Goal: Information Seeking & Learning: Find specific page/section

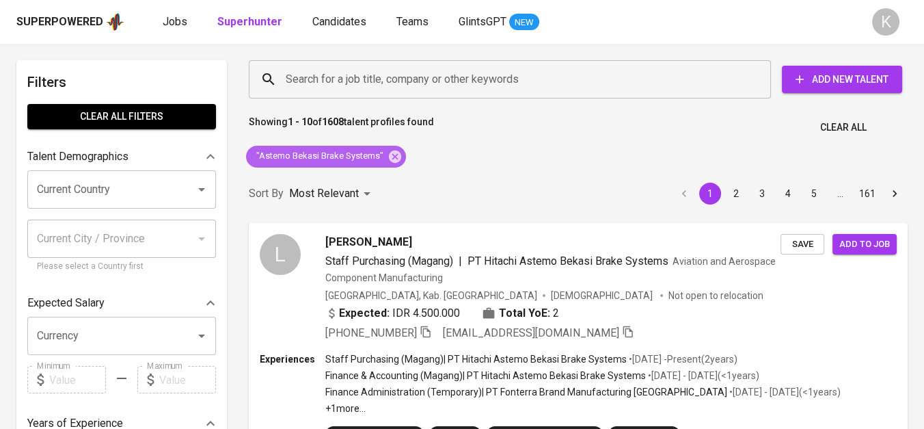
click at [394, 154] on icon at bounding box center [395, 156] width 15 height 15
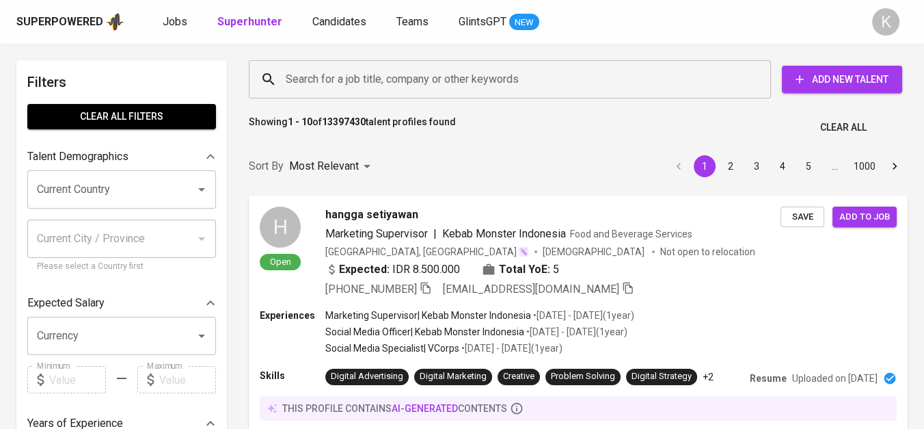
click at [416, 80] on input "Search for a job title, company or other keywords" at bounding box center [513, 79] width 462 height 26
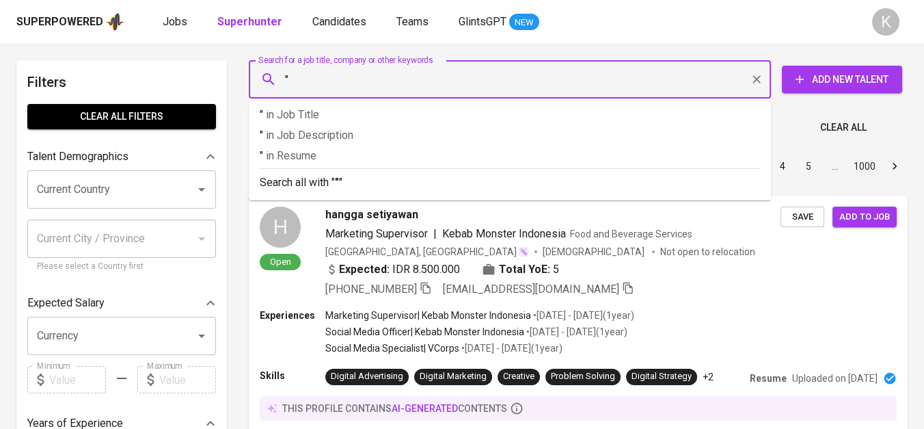
paste input "Central Cipta Murdaya"
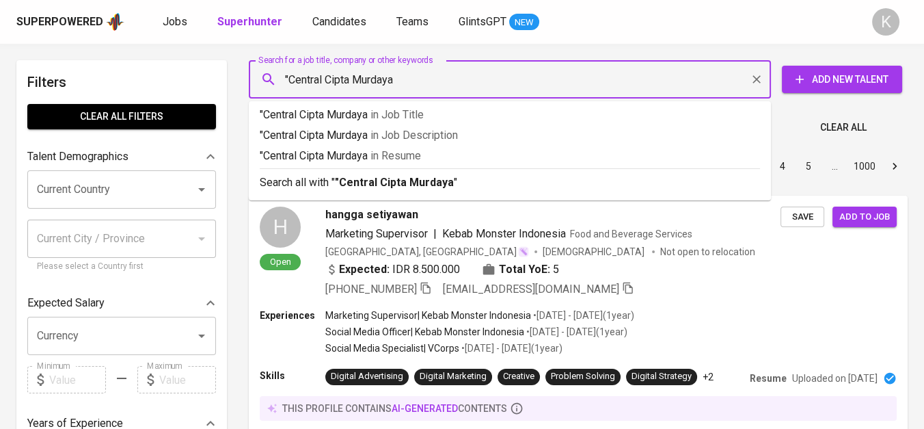
type input ""Central Cipta Murdaya""
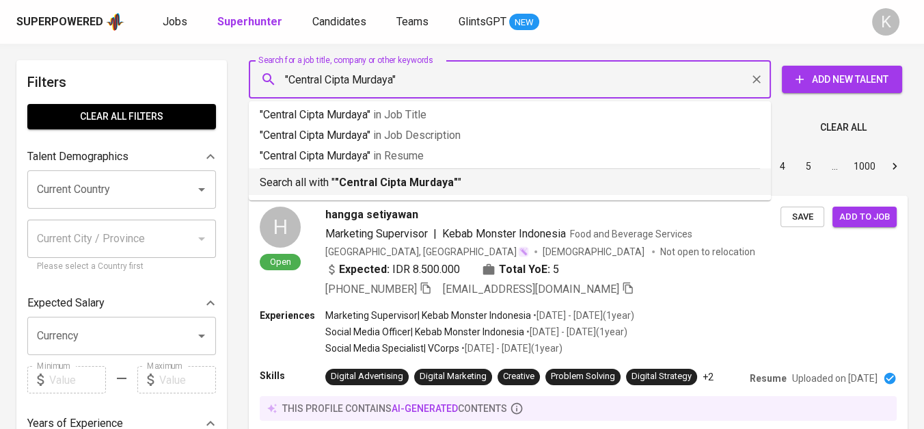
click at [447, 183] on b ""Central Cipta Murdaya"" at bounding box center [396, 182] width 123 height 13
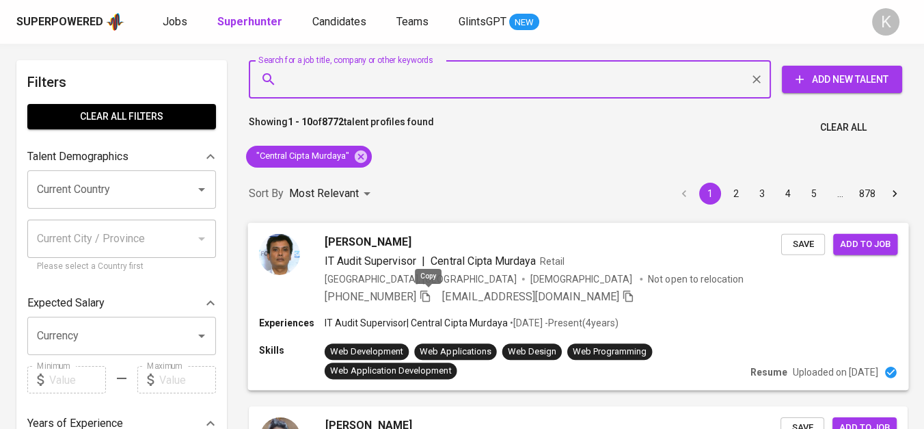
drag, startPoint x: 427, startPoint y: 296, endPoint x: 436, endPoint y: 297, distance: 9.6
click at [427, 296] on icon "button" at bounding box center [425, 295] width 12 height 12
